Goal: Find specific fact: Find specific page/section

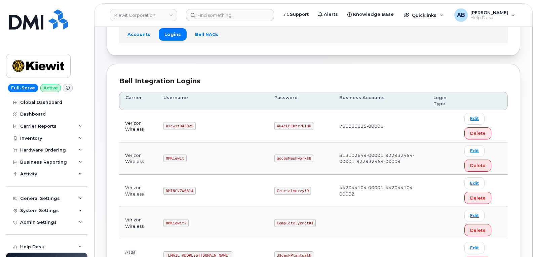
scroll to position [135, 0]
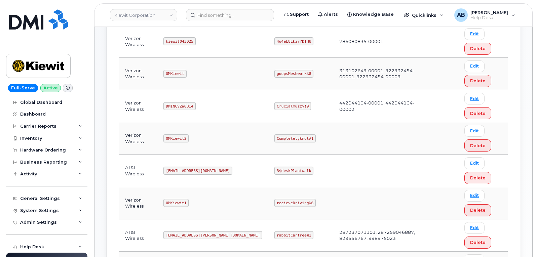
click at [183, 44] on code "kiewit043025" at bounding box center [180, 41] width 32 height 8
copy code "kiewit043025"
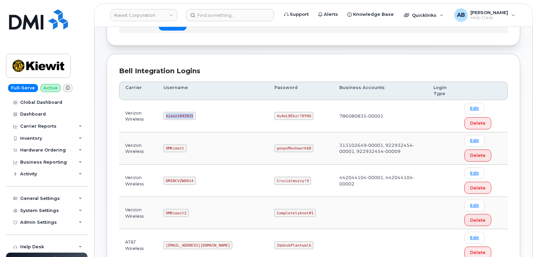
scroll to position [0, 0]
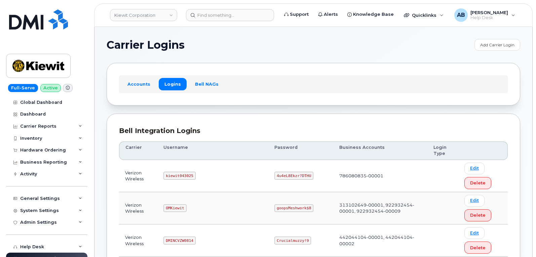
click at [275, 176] on code "4u4eL8Ekzr?DTHU" at bounding box center [294, 176] width 39 height 8
copy code "4u4eL8Ekzr?DTHU"
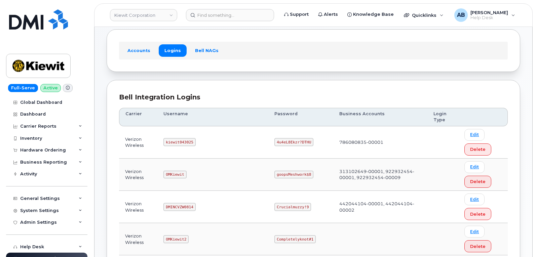
click at [199, 166] on td "OMKiewit" at bounding box center [213, 175] width 111 height 32
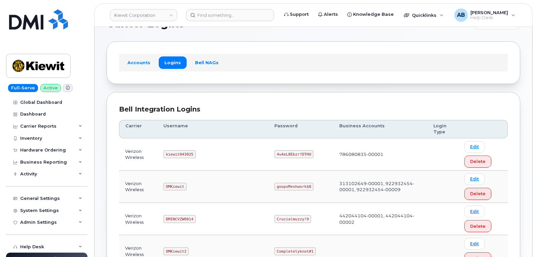
scroll to position [34, 0]
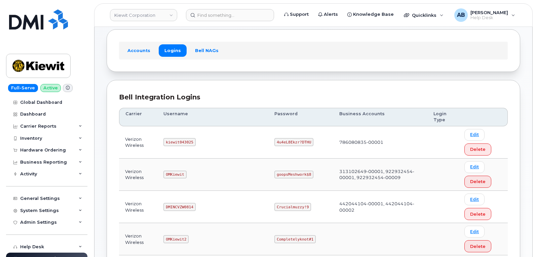
click at [184, 176] on code "OMKiewit" at bounding box center [175, 175] width 23 height 8
copy code "OMKiewit"
drag, startPoint x: 250, startPoint y: 173, endPoint x: 257, endPoint y: 173, distance: 7.1
click at [275, 173] on code "goopsMeshwork$8" at bounding box center [294, 175] width 39 height 8
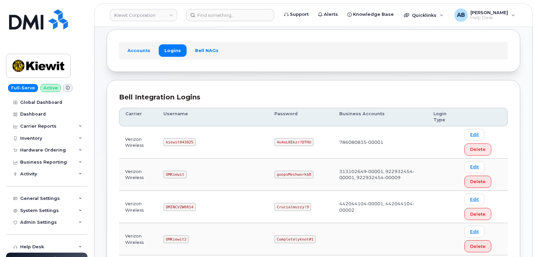
click at [275, 173] on code "goopsMeshwork$8" at bounding box center [294, 175] width 39 height 8
click at [275, 172] on code "goopsMeshwork$8" at bounding box center [294, 175] width 39 height 8
copy code "goopsMeshwork$8"
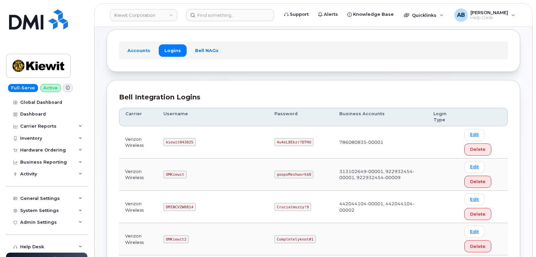
click at [188, 208] on code "DMINCVZW0814" at bounding box center [180, 207] width 32 height 8
copy code "DMINCVZW0814"
click at [275, 208] on code "Crucialmuzzy!9" at bounding box center [293, 207] width 37 height 8
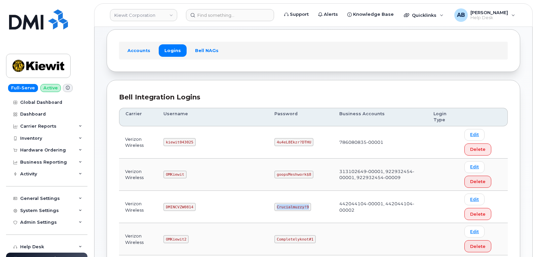
click at [275, 208] on code "Crucialmuzzy!9" at bounding box center [293, 207] width 37 height 8
copy code "Crucialmuzzy!9"
click at [221, 189] on td "OMKiewit" at bounding box center [213, 175] width 111 height 32
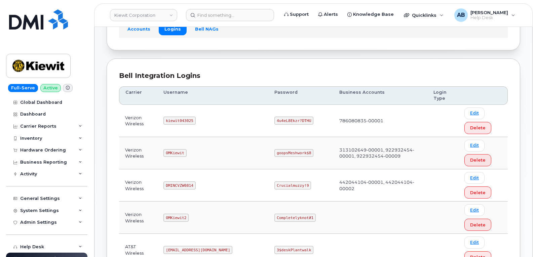
scroll to position [67, 0]
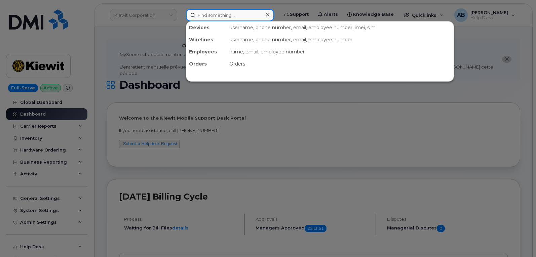
click at [250, 16] on input at bounding box center [230, 15] width 88 height 12
paste input "359072065719631"
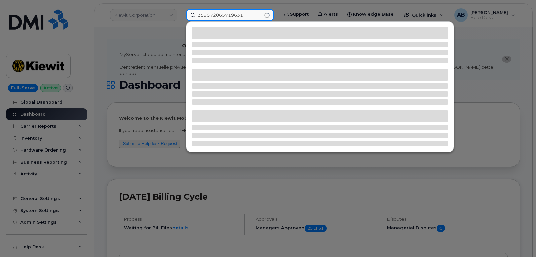
type input "359072065719631"
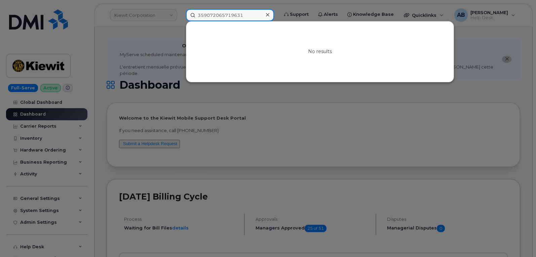
drag, startPoint x: 250, startPoint y: 16, endPoint x: 178, endPoint y: 23, distance: 72.3
click at [181, 21] on div "359072065719631 No results" at bounding box center [230, 15] width 99 height 12
click at [173, 24] on div at bounding box center [268, 128] width 536 height 257
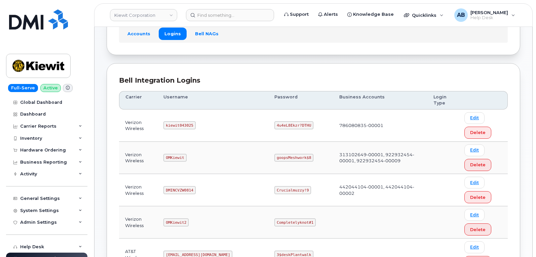
scroll to position [37, 0]
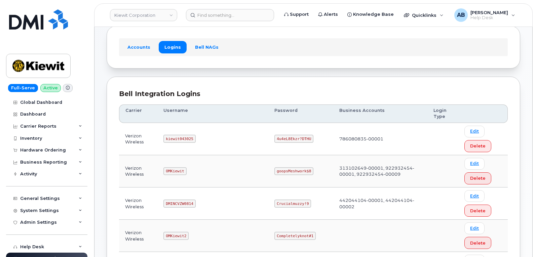
click at [179, 138] on code "kiewit043025" at bounding box center [180, 139] width 32 height 8
copy code "kiewit043025"
click at [275, 137] on code "4u4eL8Ekzr?DTHU" at bounding box center [294, 139] width 39 height 8
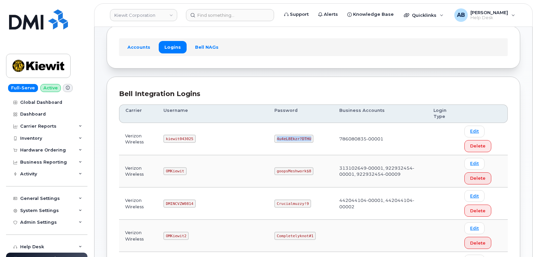
click at [275, 137] on code "4u4eL8Ekzr?DTHU" at bounding box center [294, 139] width 39 height 8
copy code "4u4eL8Ekzr?DTHU"
click at [222, 138] on td "kiewit043025" at bounding box center [213, 139] width 111 height 32
click at [175, 171] on code "OMKiewit" at bounding box center [175, 172] width 23 height 8
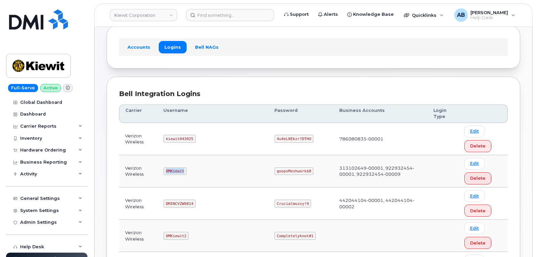
copy code "OMKiewit"
click at [269, 147] on td "4u4eL8Ekzr?DTHU" at bounding box center [301, 139] width 65 height 32
click at [180, 208] on code "DMINCVZW0814" at bounding box center [180, 204] width 32 height 8
click at [181, 204] on code "DMINCVZW0814" at bounding box center [180, 204] width 32 height 8
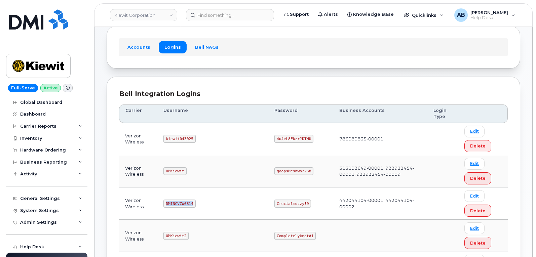
copy code "DMINCVZW0814"
click at [269, 208] on td "Crucialmuzzy!9" at bounding box center [301, 204] width 65 height 32
click at [275, 206] on code "Crucialmuzzy!9" at bounding box center [293, 204] width 37 height 8
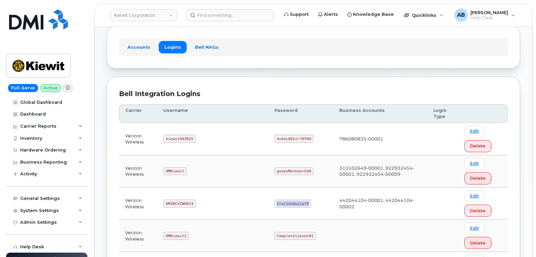
click at [275, 206] on code "Crucialmuzzy!9" at bounding box center [293, 204] width 37 height 8
copy code "Crucialmuzzy!9"
drag, startPoint x: 221, startPoint y: 155, endPoint x: 221, endPoint y: 136, distance: 18.9
click at [221, 155] on td "kiewit043025" at bounding box center [213, 139] width 111 height 32
click at [175, 171] on code "OMKiewit" at bounding box center [175, 172] width 23 height 8
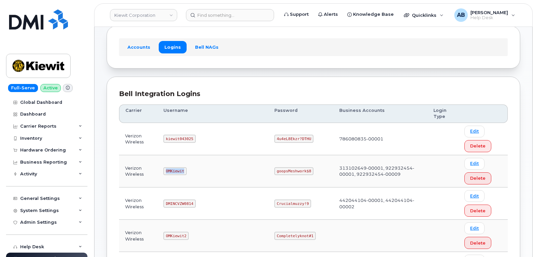
click at [175, 171] on code "OMKiewit" at bounding box center [175, 172] width 23 height 8
copy code "OMKiewit"
click at [270, 166] on td "goopsMeshwork$8" at bounding box center [301, 171] width 65 height 32
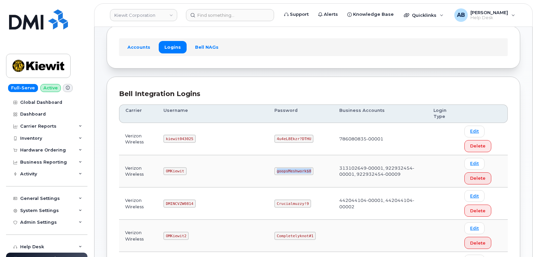
copy code "goopsMeshwork$8"
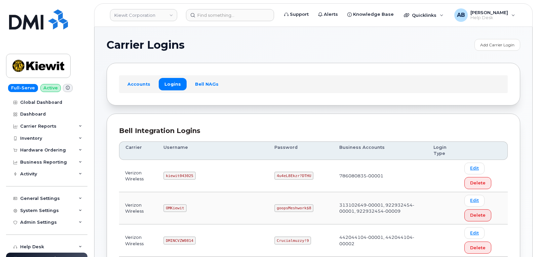
click at [180, 177] on code "kiewit043025" at bounding box center [180, 176] width 32 height 8
copy code "kiewit043025"
click at [275, 175] on code "4u4eL8Ekzr?DTHU" at bounding box center [294, 176] width 39 height 8
click at [275, 176] on code "4u4eL8Ekzr?DTHU" at bounding box center [294, 176] width 39 height 8
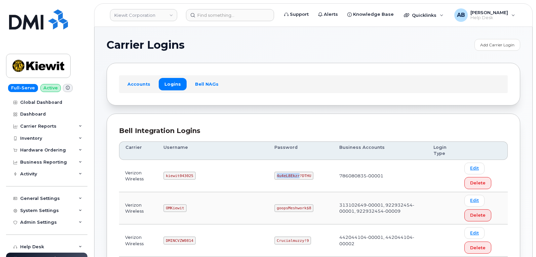
click at [275, 176] on code "4u4eL8Ekzr?DTHU" at bounding box center [294, 176] width 39 height 8
copy code "4u4eL8Ekzr?DTHU"
click at [281, 142] on th "Password" at bounding box center [301, 151] width 65 height 19
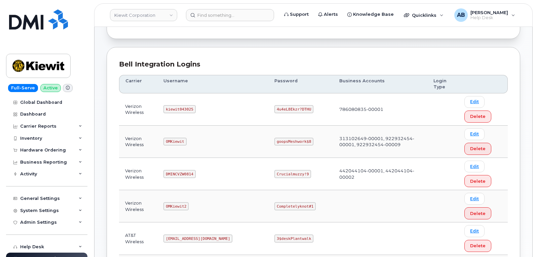
scroll to position [67, 0]
drag, startPoint x: 180, startPoint y: 172, endPoint x: 176, endPoint y: 167, distance: 6.0
click at [176, 167] on td "DMINCVZW0814" at bounding box center [213, 174] width 111 height 32
drag, startPoint x: 176, startPoint y: 167, endPoint x: 180, endPoint y: 172, distance: 6.7
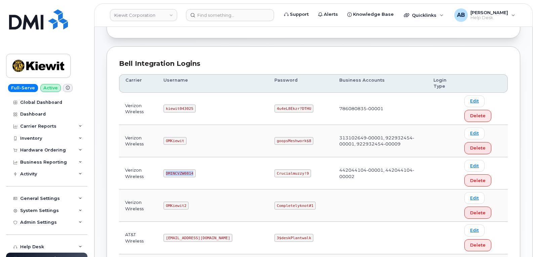
click at [178, 169] on td "DMINCVZW0814" at bounding box center [213, 174] width 111 height 32
click at [182, 173] on code "DMINCVZW0814" at bounding box center [180, 174] width 32 height 8
click at [182, 172] on code "DMINCVZW0814" at bounding box center [180, 174] width 32 height 8
click at [187, 172] on code "DMINCVZW0814" at bounding box center [180, 174] width 32 height 8
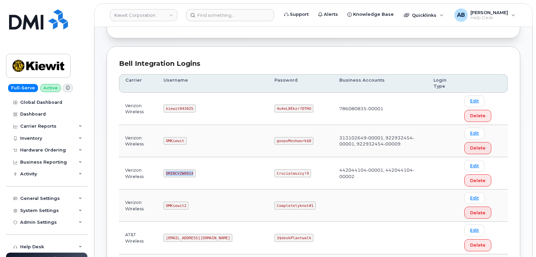
copy code "DMINCVZW0814"
click at [275, 171] on code "Crucialmuzzy!9" at bounding box center [293, 174] width 37 height 8
copy code "Crucialmuzzy!9"
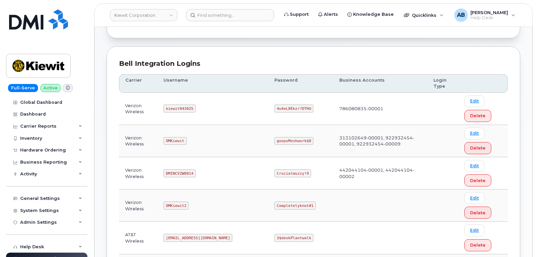
click at [176, 75] on th "Username" at bounding box center [213, 83] width 111 height 19
click at [174, 138] on code "OMKiewit" at bounding box center [175, 141] width 23 height 8
copy code "OMKiewit"
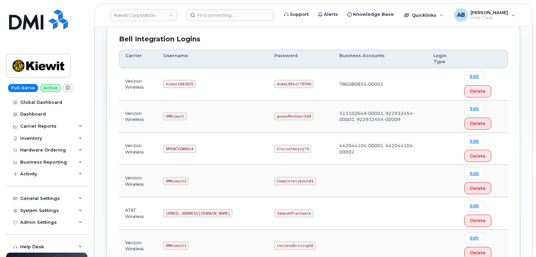
scroll to position [101, 0]
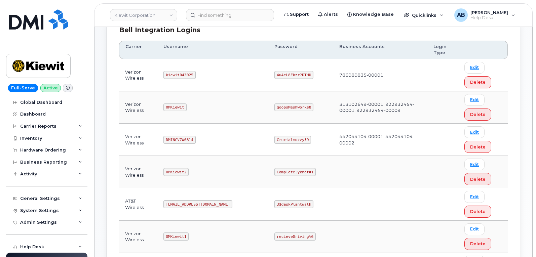
click at [275, 108] on code "goopsMeshwork$8" at bounding box center [294, 108] width 39 height 8
copy code "goopsMeshwork$8"
click at [225, 93] on td "OMKiewit" at bounding box center [213, 108] width 111 height 32
